Goal: Task Accomplishment & Management: Use online tool/utility

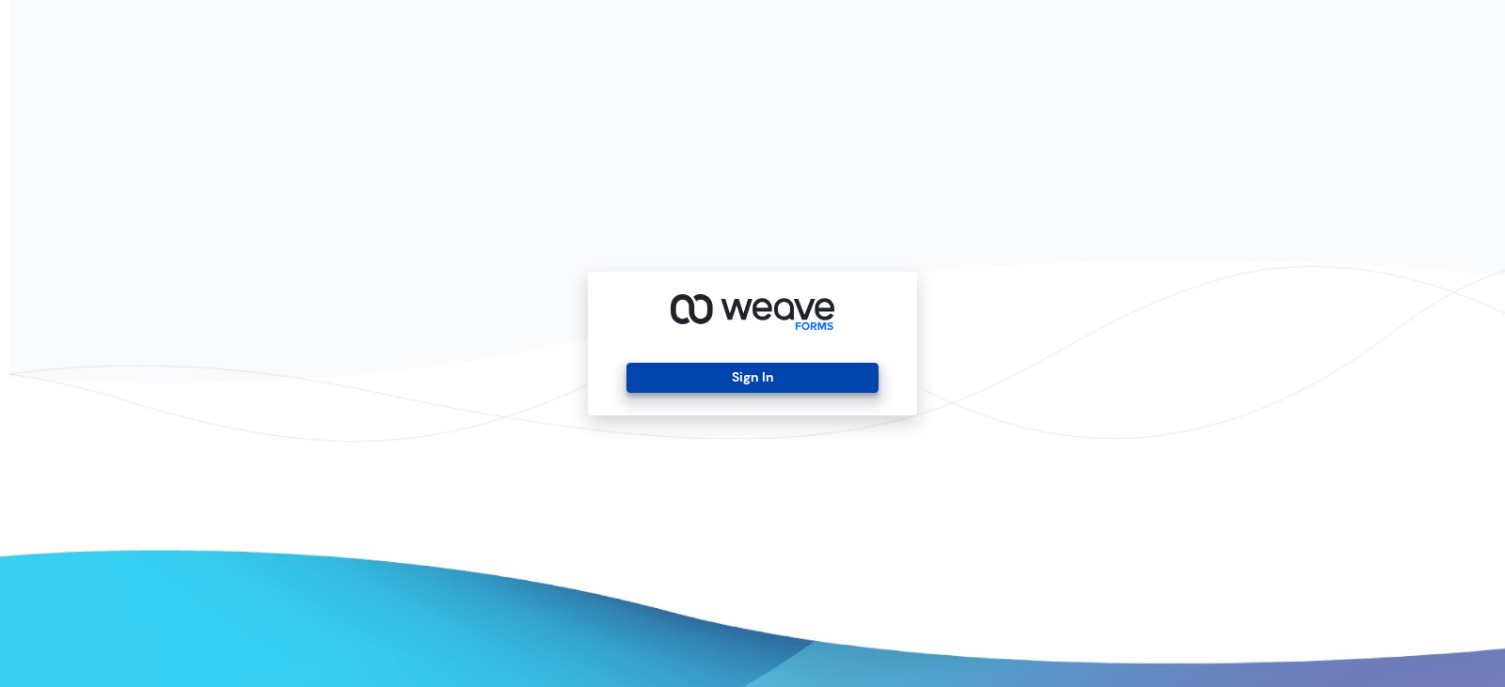
click at [762, 363] on button "Sign In" at bounding box center [751, 378] width 251 height 30
